Goal: Task Accomplishment & Management: Manage account settings

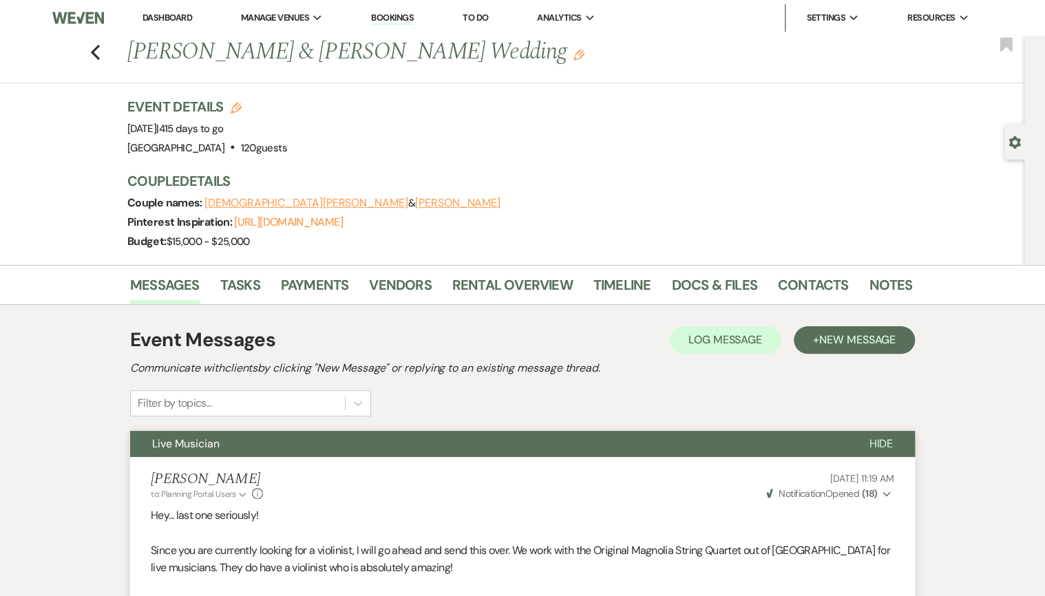
click at [81, 53] on div "Previous [PERSON_NAME] & [PERSON_NAME] Wedding Edit Bookmark" at bounding box center [508, 59] width 1031 height 47
click at [97, 50] on use "button" at bounding box center [95, 52] width 9 height 15
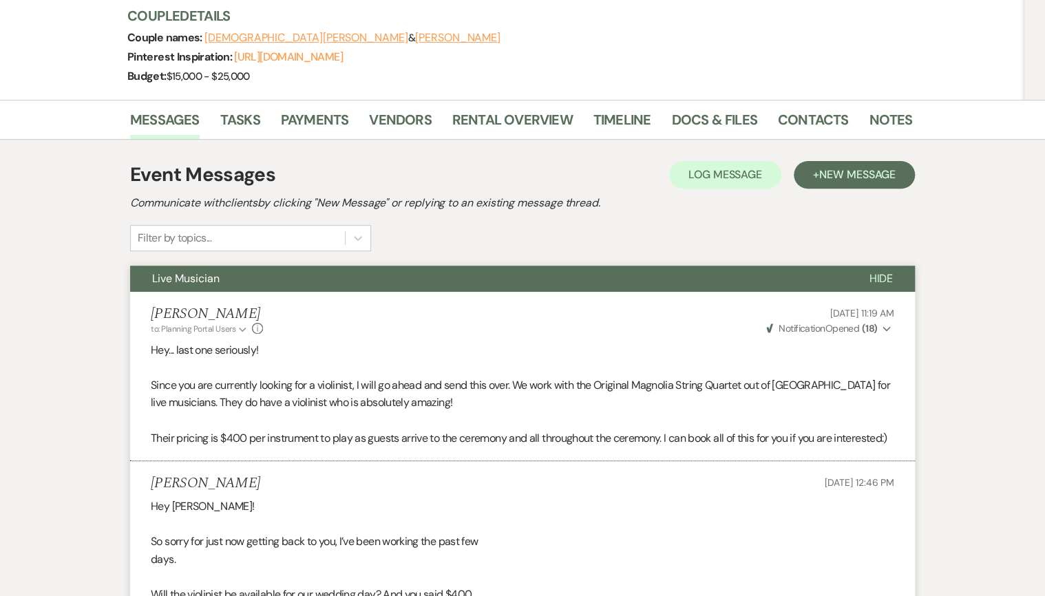
select select "8"
select select "4"
select select "8"
select select "10"
select select "8"
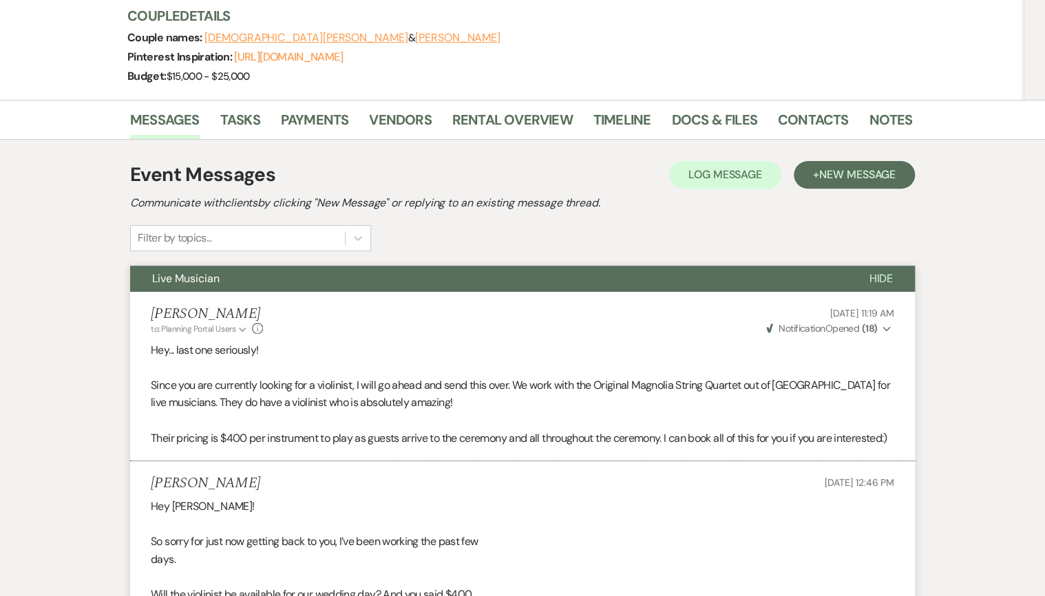
select select "5"
select select "8"
select select "4"
select select "8"
select select "5"
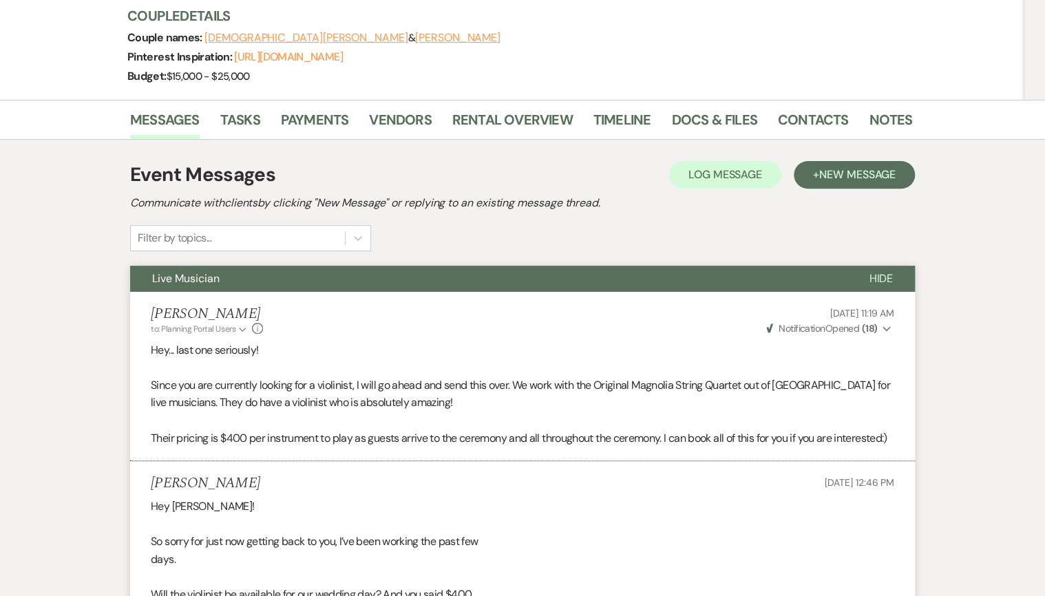
select select "8"
select select "5"
select select "8"
select select "5"
select select "8"
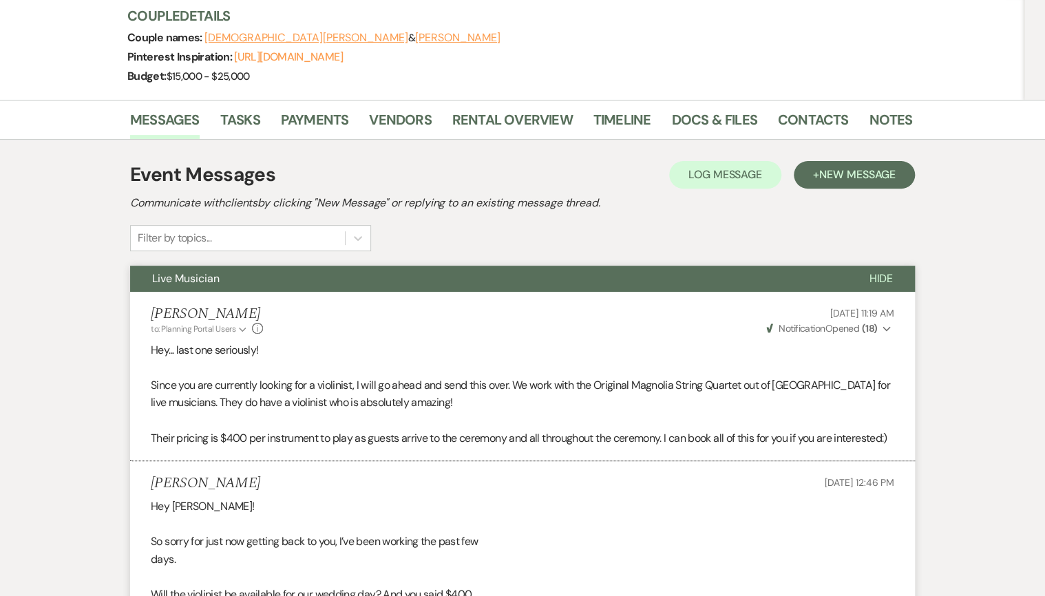
select select "5"
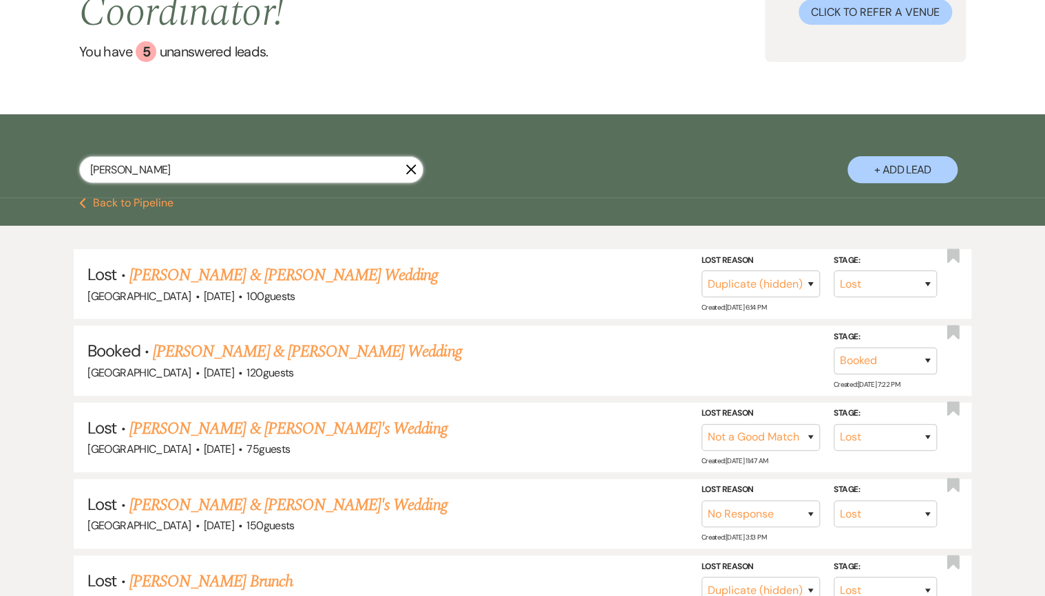
drag, startPoint x: 131, startPoint y: 173, endPoint x: 72, endPoint y: 182, distance: 59.9
click at [72, 182] on div "[PERSON_NAME] X + Add Lead" at bounding box center [522, 158] width 991 height 74
type input "cass"
select select "8"
select select "5"
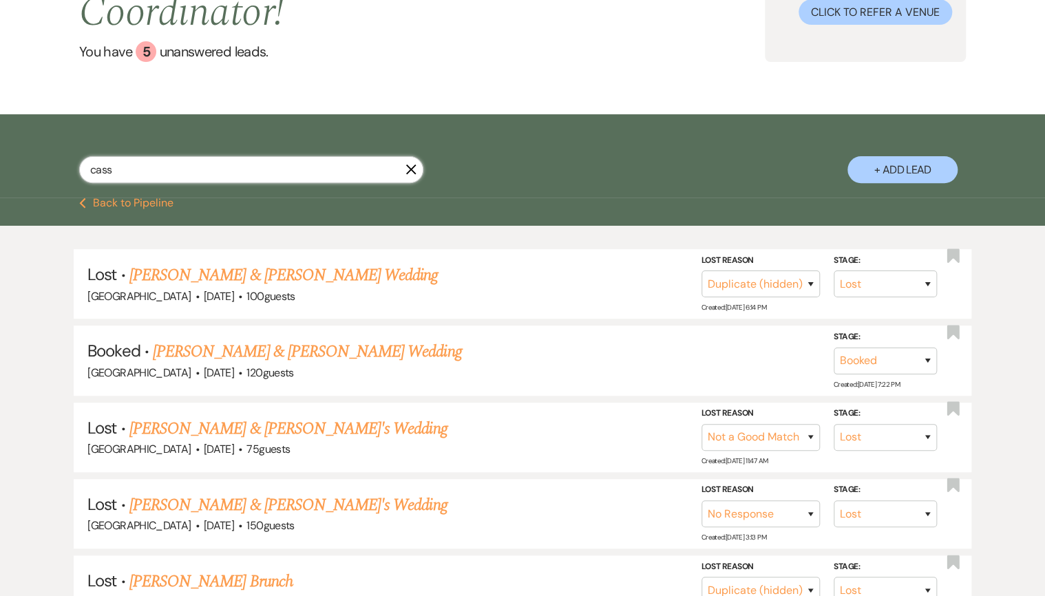
select select "8"
select select "5"
select select "8"
select select "5"
select select "8"
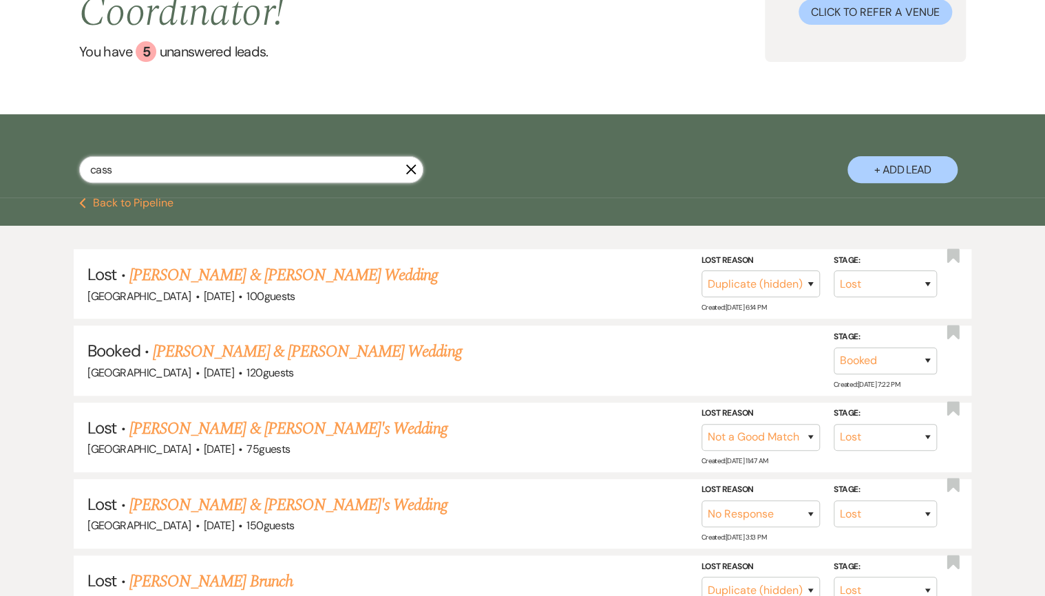
select select "5"
select select "8"
select select "5"
select select "8"
select select "5"
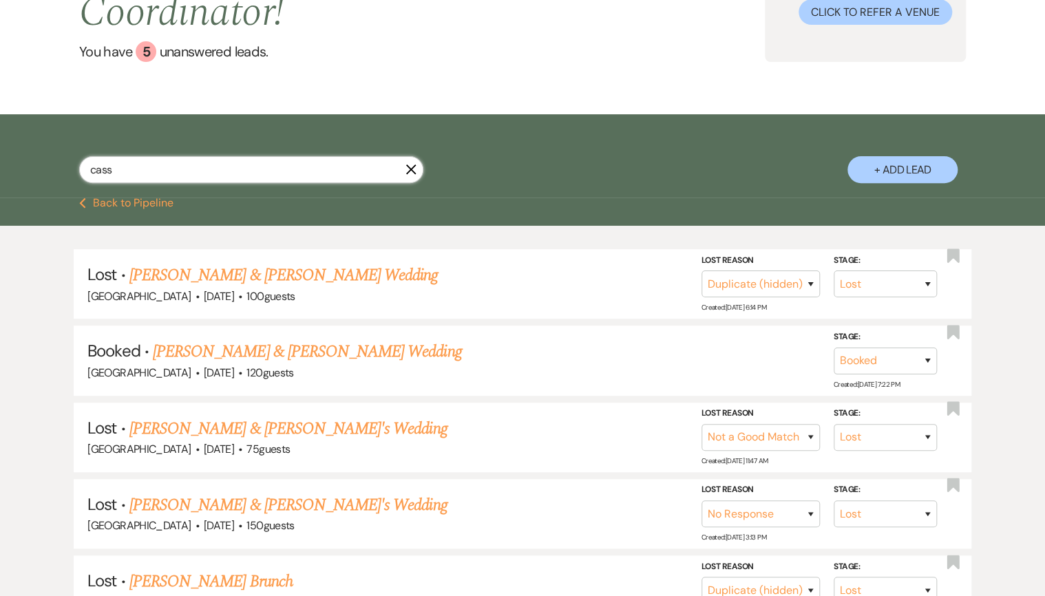
select select "8"
select select "5"
select select "8"
select select "5"
select select "8"
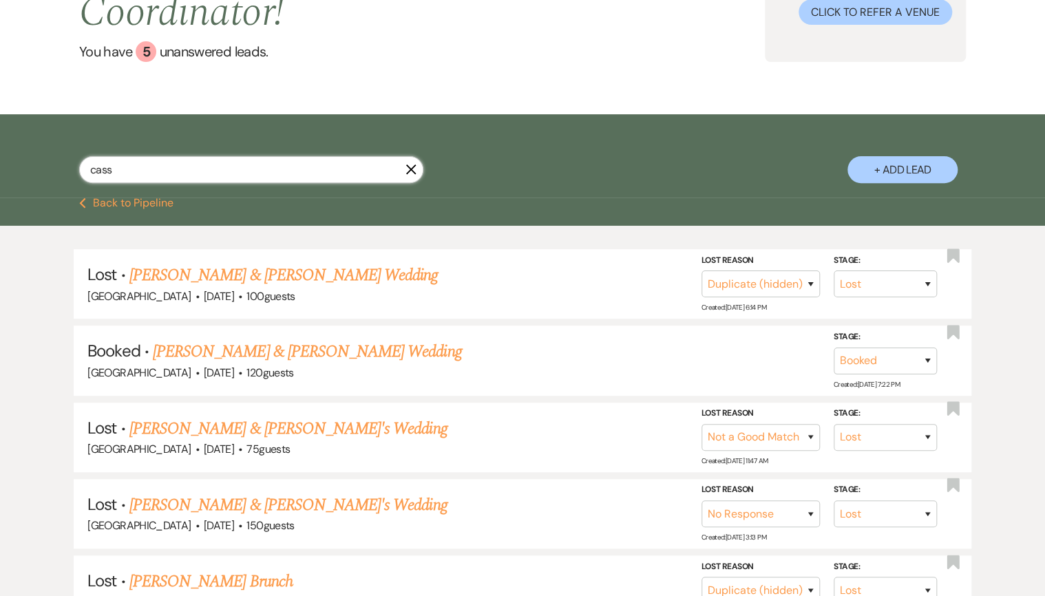
select select "5"
select select "8"
select select "5"
select select "8"
select select "5"
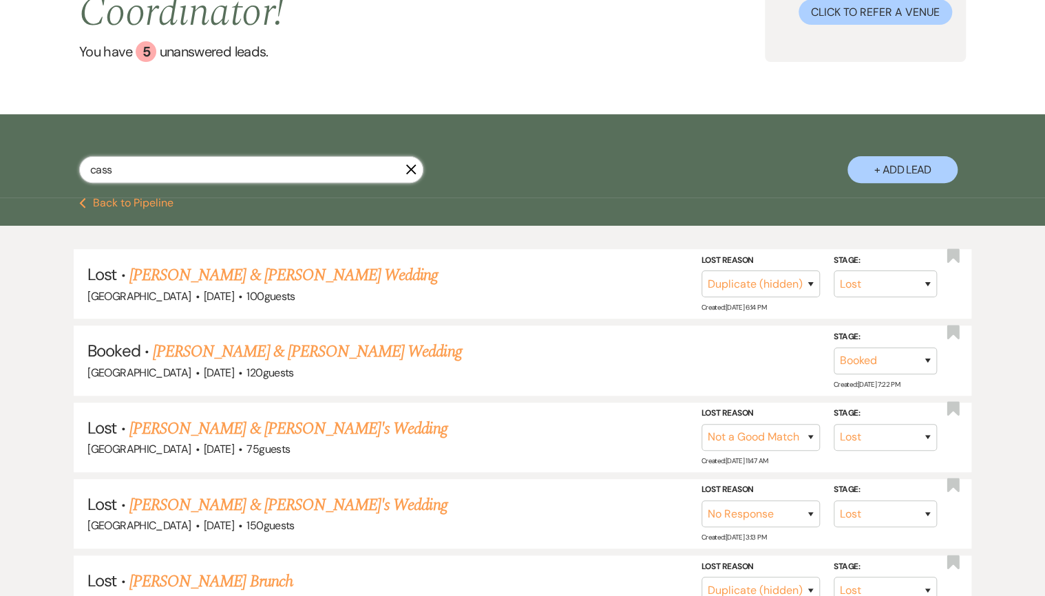
select select "8"
select select "5"
select select "8"
select select "5"
select select "8"
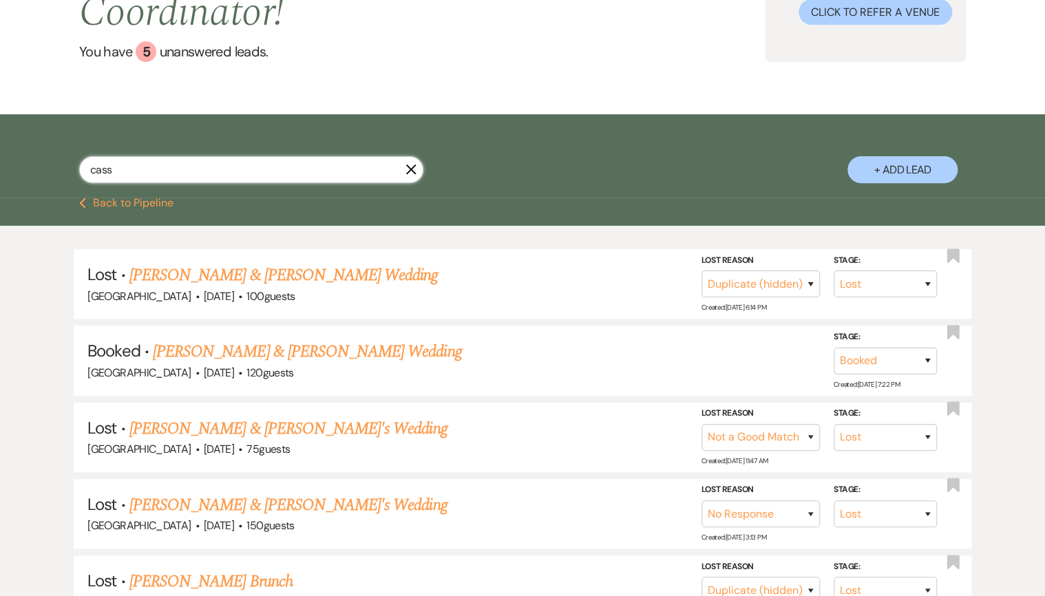
select select "5"
select select "8"
select select "5"
select select "8"
select select "5"
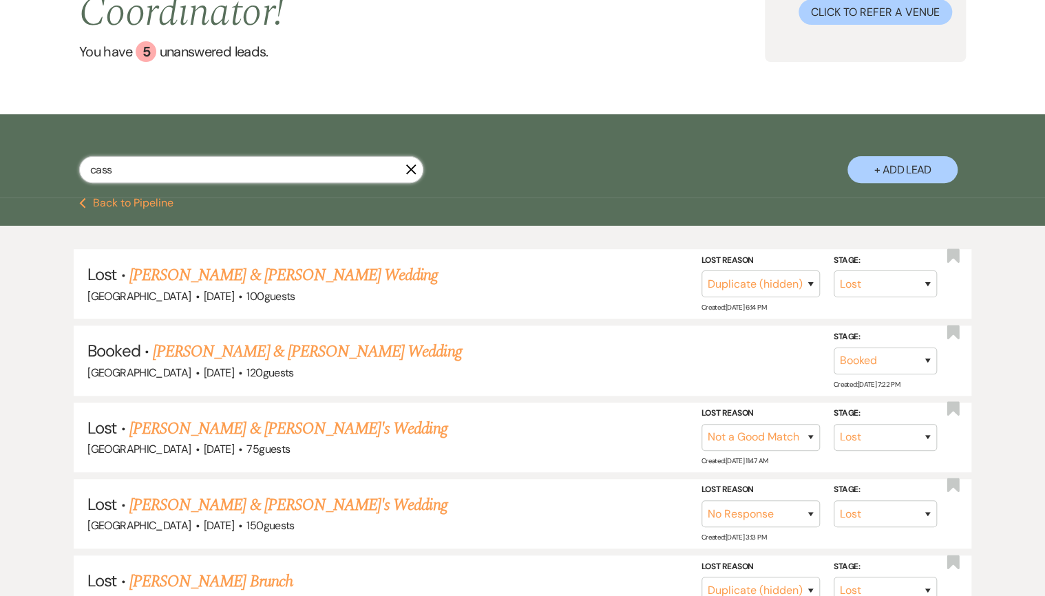
select select "8"
select select "5"
select select "8"
select select "5"
select select "8"
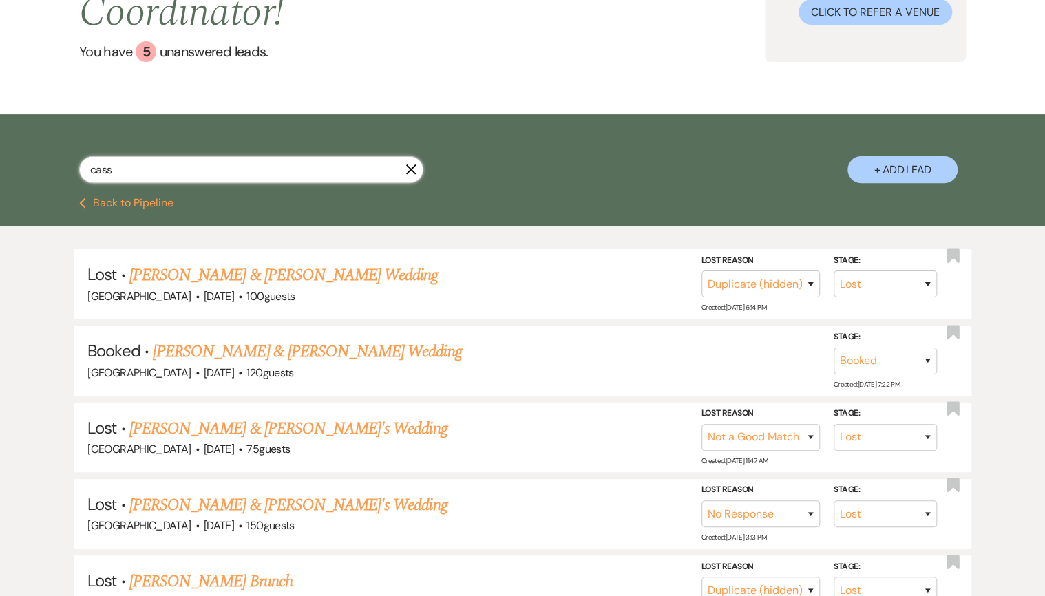
select select "5"
select select "8"
select select "5"
select select "8"
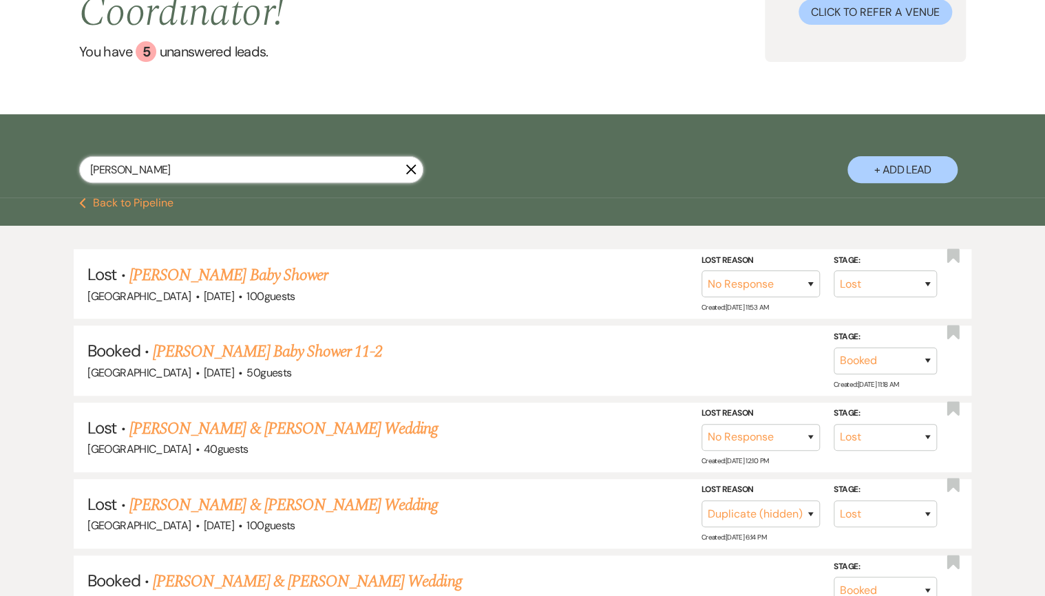
type input "[PERSON_NAME]"
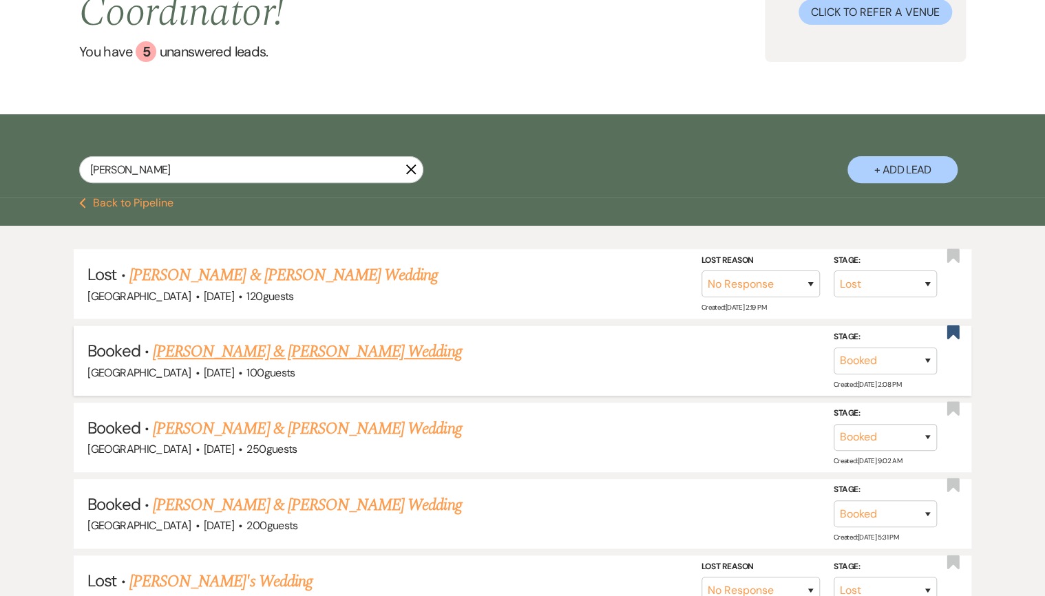
click at [270, 350] on link "[PERSON_NAME] & [PERSON_NAME] Wedding" at bounding box center [307, 351] width 308 height 25
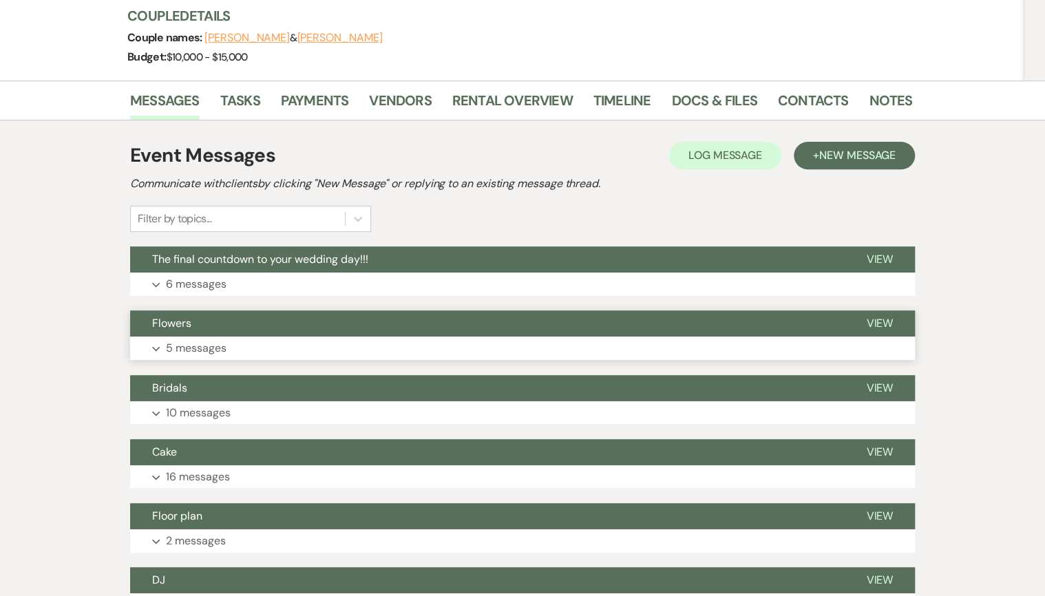
click at [277, 340] on button "Expand 5 messages" at bounding box center [522, 347] width 784 height 23
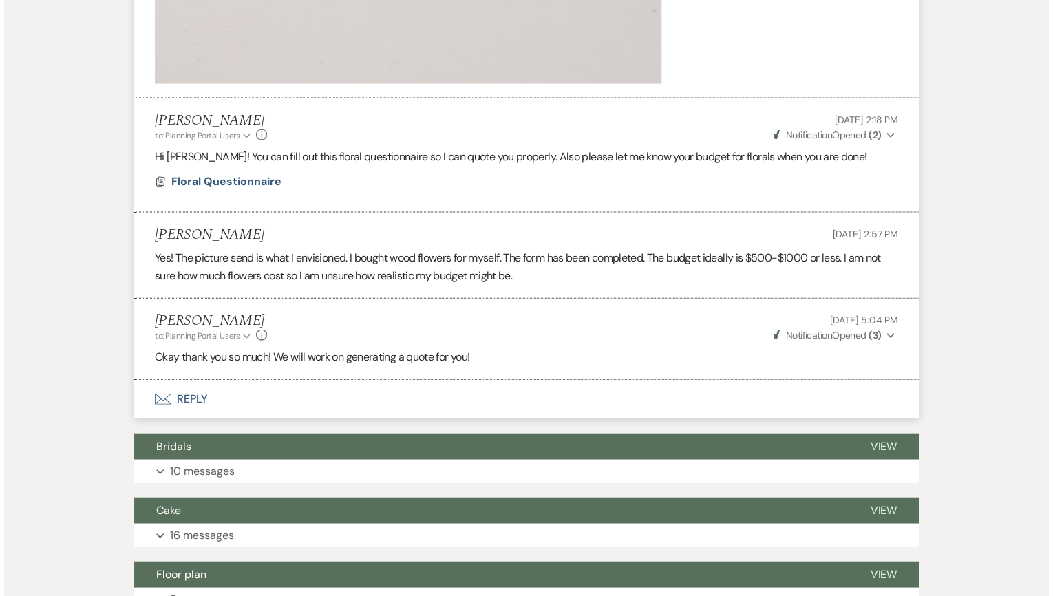
scroll to position [1376, 0]
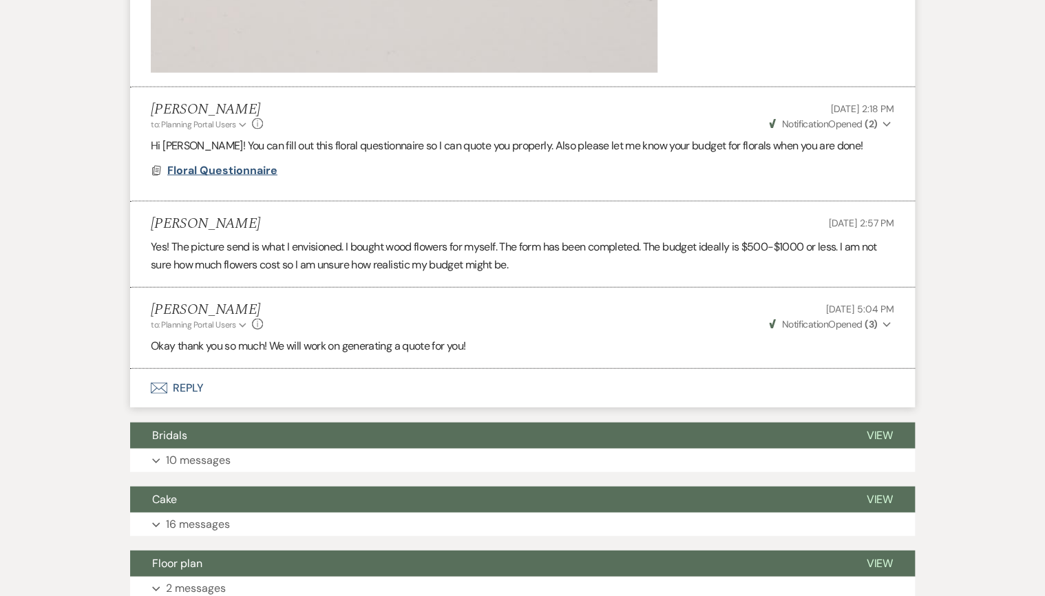
click at [194, 171] on span "Floral Questionnaire" at bounding box center [222, 170] width 110 height 14
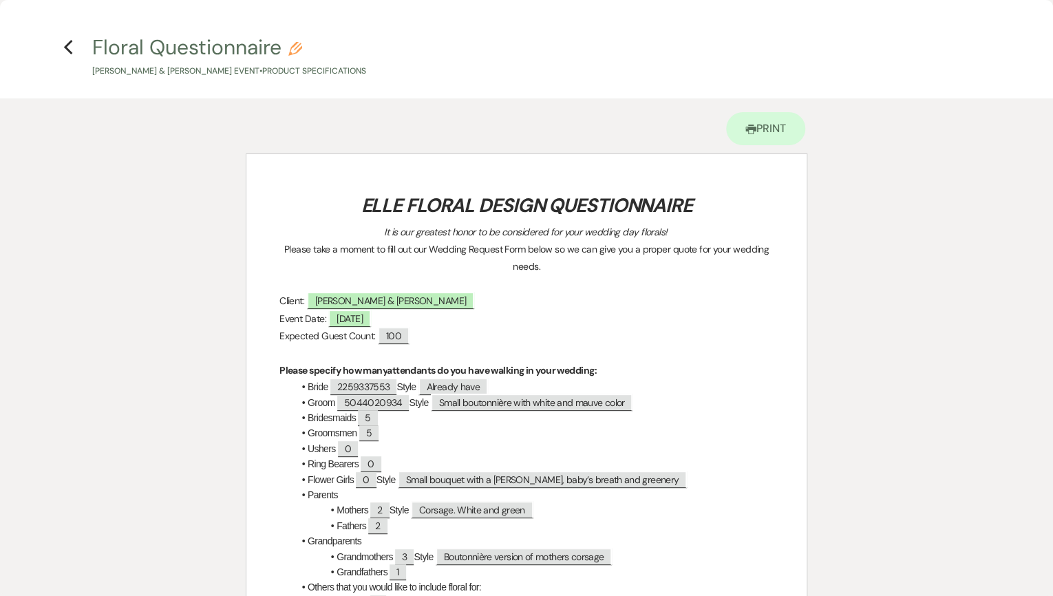
click at [803, 118] on div "Printer Print" at bounding box center [527, 125] width 562 height 55
click at [787, 126] on link "Printer Print" at bounding box center [765, 128] width 79 height 33
